Goal: Information Seeking & Learning: Learn about a topic

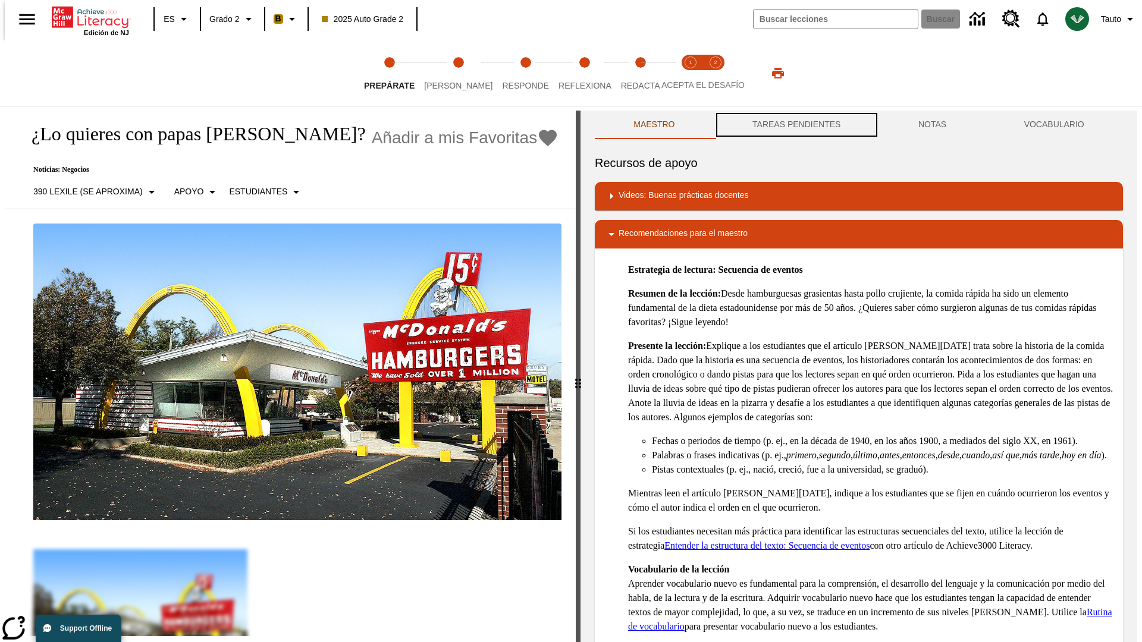
click at [795, 125] on button "TAREAS PENDIENTES" at bounding box center [797, 125] width 166 height 29
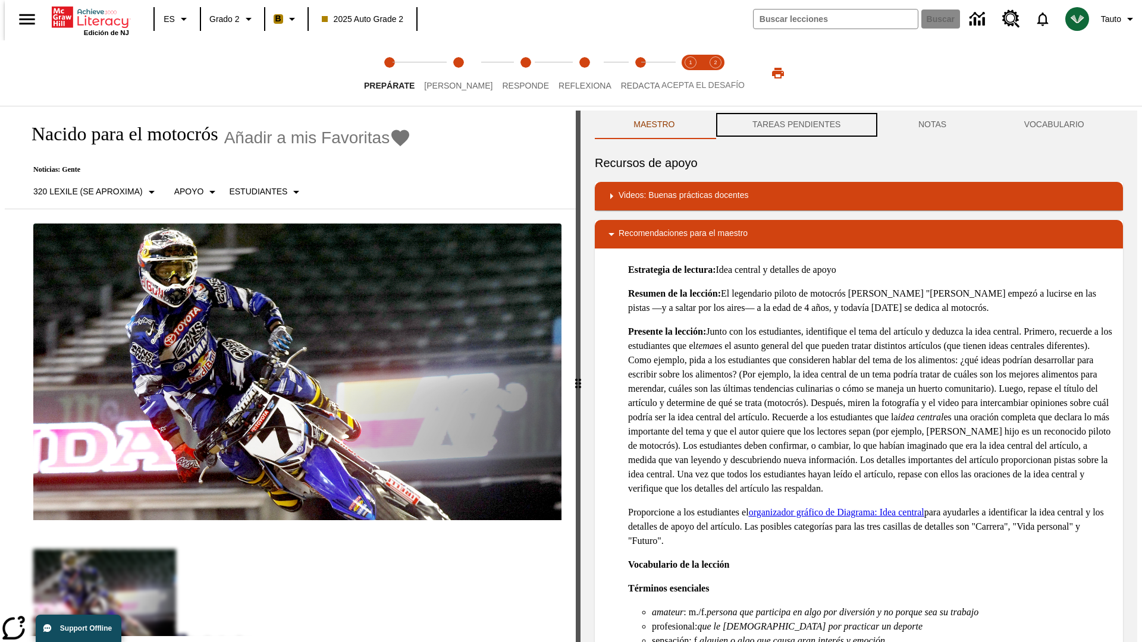
click at [795, 125] on button "TAREAS PENDIENTES" at bounding box center [797, 125] width 166 height 29
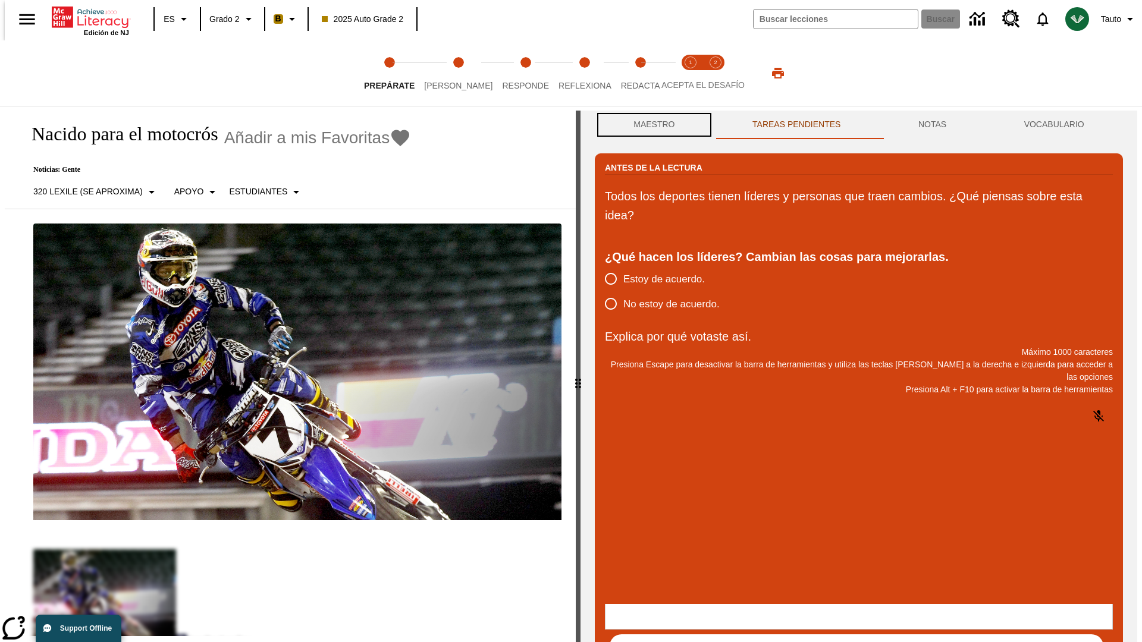
scroll to position [1, 0]
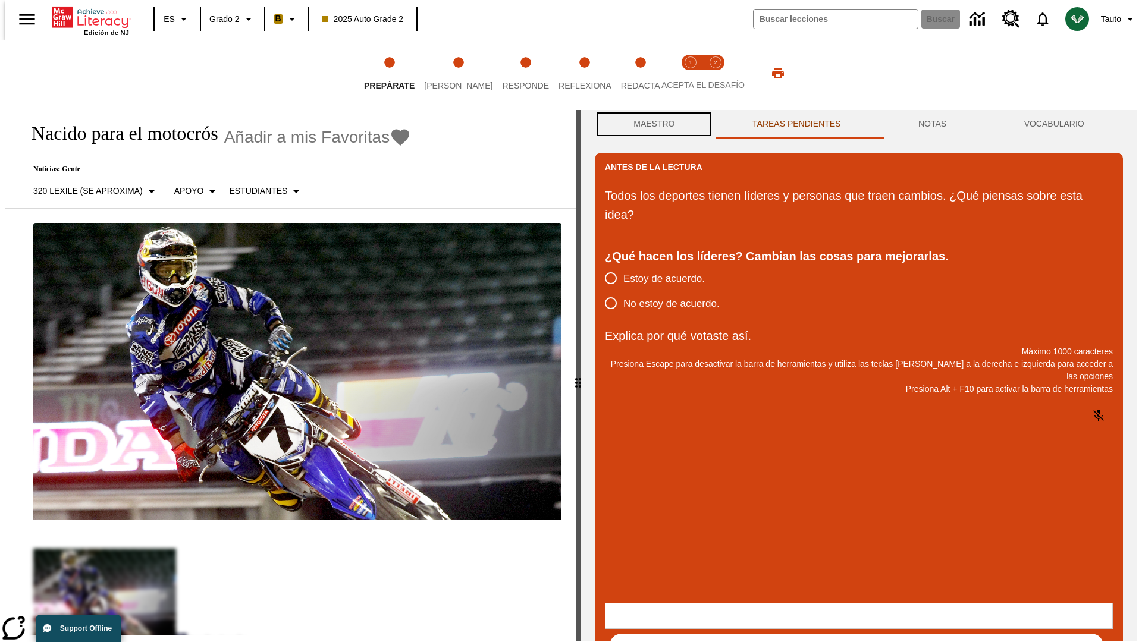
click at [651, 125] on button "Maestro" at bounding box center [654, 124] width 119 height 29
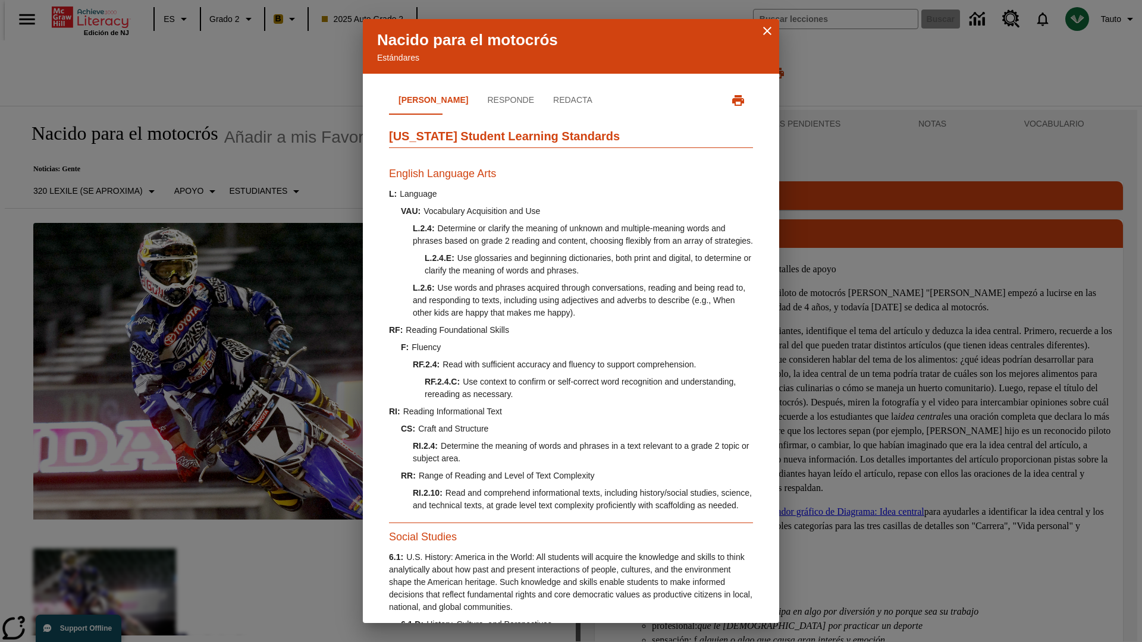
scroll to position [363, 0]
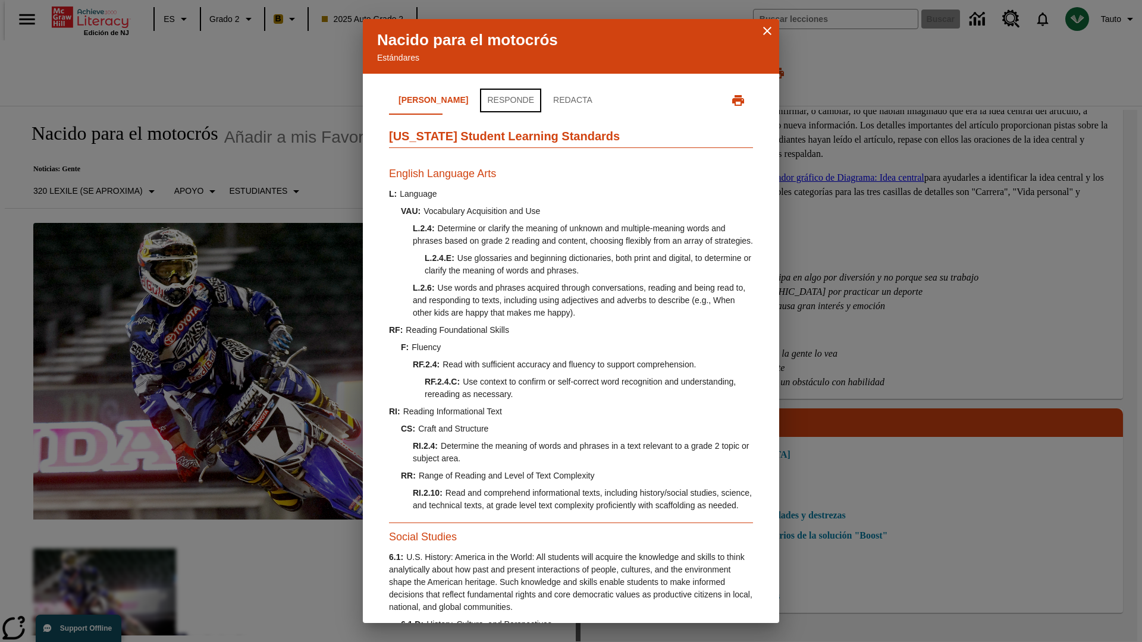
click at [477, 100] on button "Responde" at bounding box center [510, 100] width 66 height 29
click at [544, 100] on button "Redacta" at bounding box center [573, 100] width 58 height 29
